Goal: Entertainment & Leisure: Consume media (video, audio)

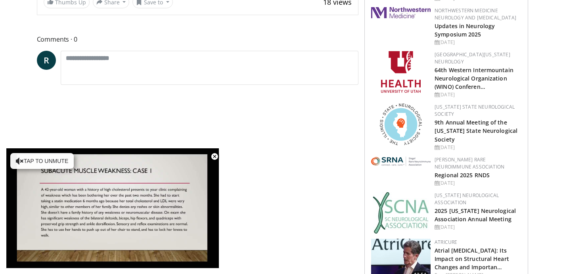
scroll to position [329, 0]
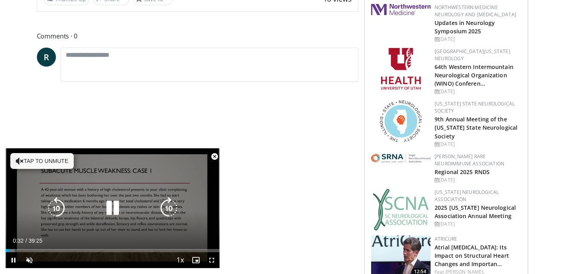
click at [114, 206] on icon "Video Player" at bounding box center [112, 208] width 22 height 22
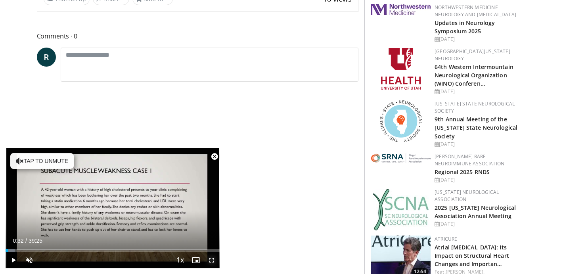
click at [212, 261] on span "Video Player" at bounding box center [212, 260] width 16 height 16
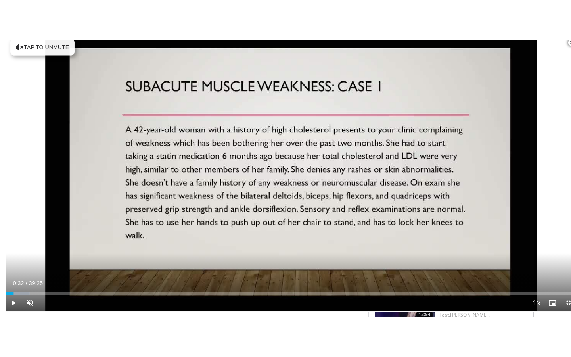
scroll to position [148, 0]
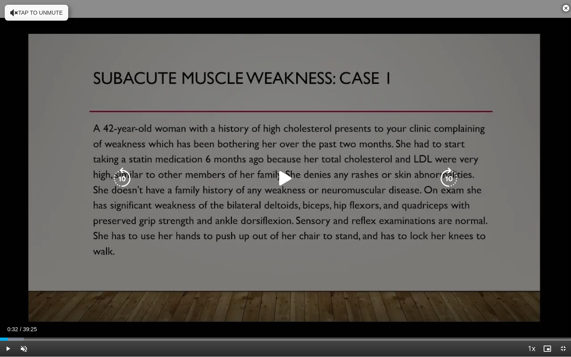
click at [286, 178] on icon "Video Player" at bounding box center [285, 178] width 22 height 22
click at [37, 12] on button "Tap to unmute" at bounding box center [36, 13] width 63 height 16
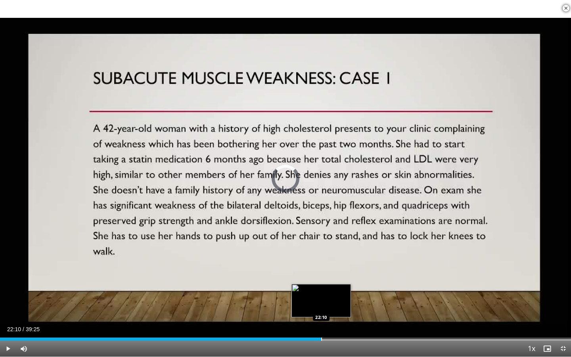
click at [321, 273] on div "Progress Bar" at bounding box center [321, 338] width 1 height 3
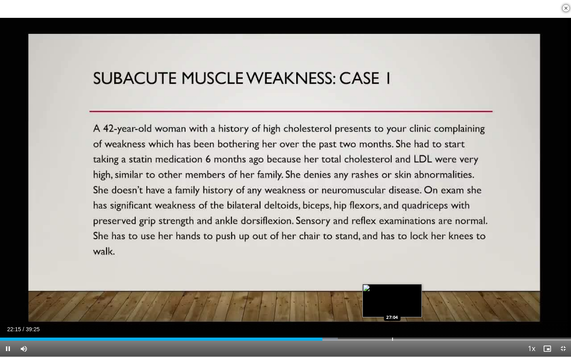
click at [392, 273] on div "Progress Bar" at bounding box center [392, 338] width 1 height 3
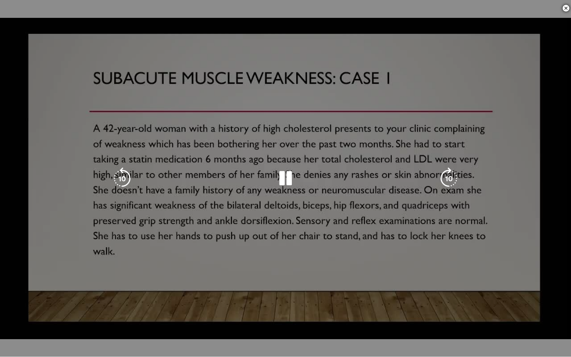
click at [450, 273] on div "10 seconds Tap to unmute" at bounding box center [285, 178] width 571 height 356
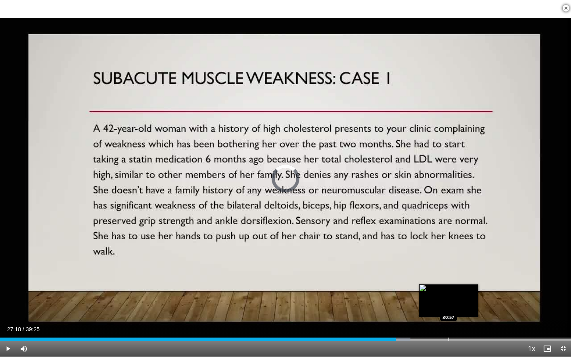
click at [448, 273] on div "Progress Bar" at bounding box center [448, 338] width 1 height 3
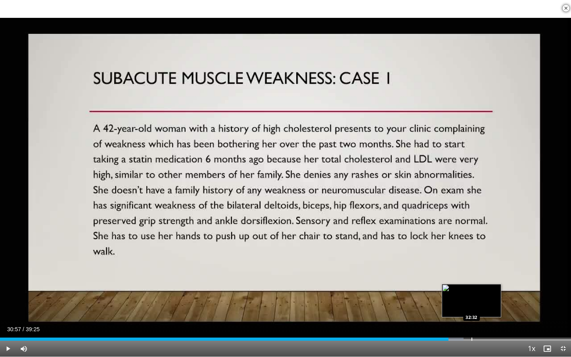
click at [471, 273] on div "Progress Bar" at bounding box center [471, 338] width 1 height 3
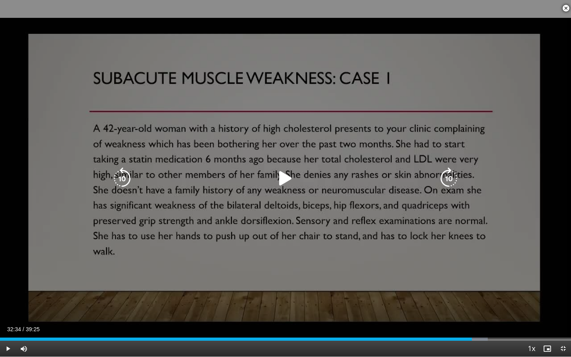
click at [283, 180] on icon "Video Player" at bounding box center [285, 178] width 22 height 22
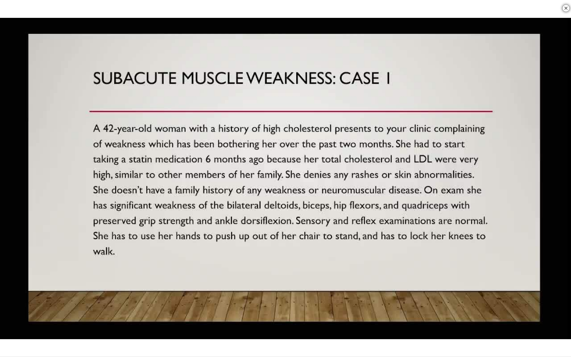
click at [516, 273] on div "10 seconds Tap to unmute" at bounding box center [285, 178] width 571 height 356
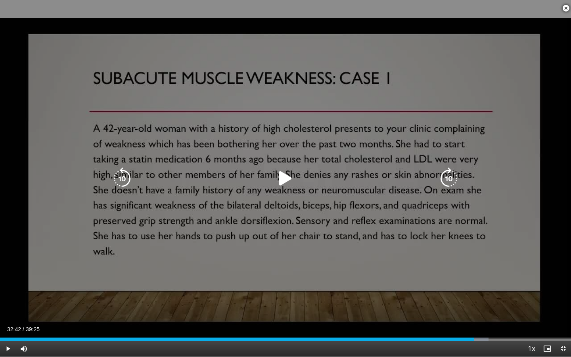
click at [283, 175] on icon "Video Player" at bounding box center [285, 178] width 22 height 22
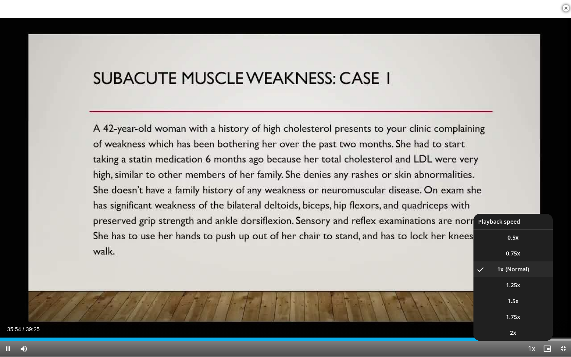
click at [534, 273] on span "Video Player" at bounding box center [531, 349] width 11 height 16
click at [516, 273] on span "1.5x" at bounding box center [512, 301] width 11 height 8
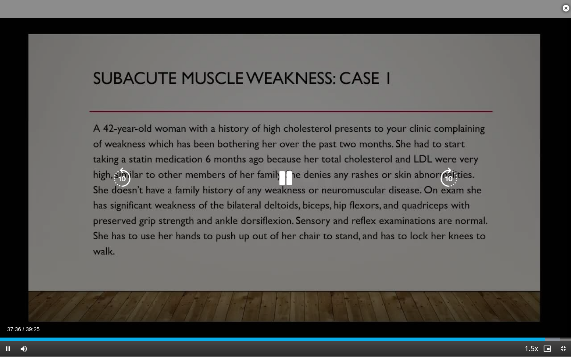
click at [289, 177] on icon "Video Player" at bounding box center [285, 178] width 22 height 22
click at [284, 180] on icon "Video Player" at bounding box center [285, 178] width 22 height 22
